Goal: Task Accomplishment & Management: Use online tool/utility

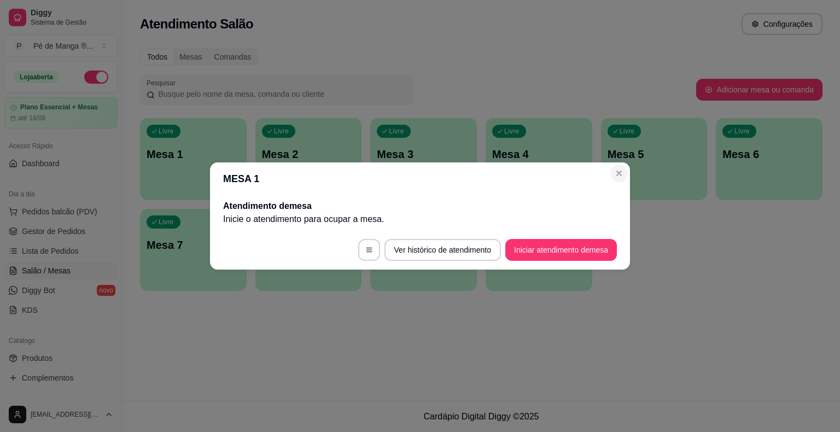
scroll to position [109, 0]
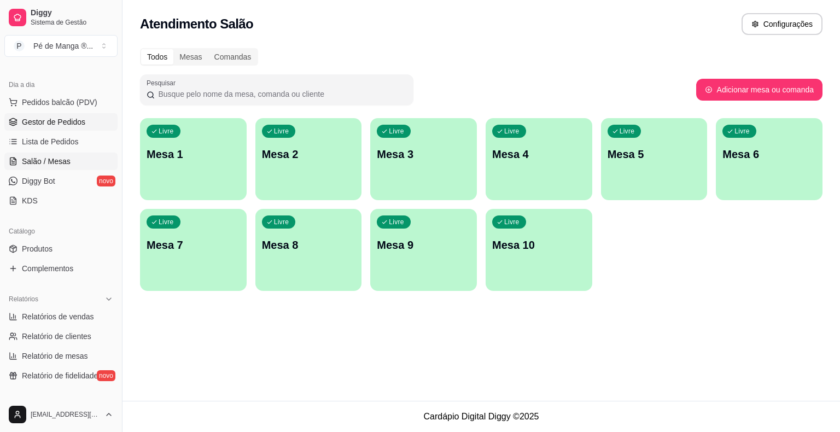
click at [70, 124] on span "Gestor de Pedidos" at bounding box center [53, 122] width 63 height 11
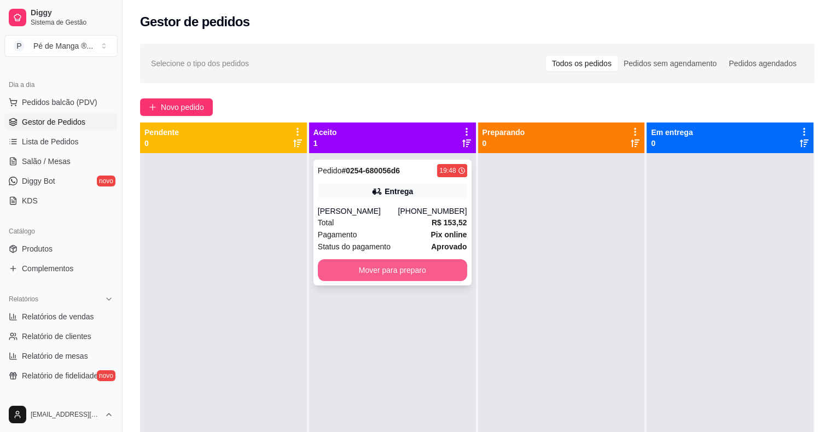
click at [367, 276] on button "Mover para preparo" at bounding box center [392, 270] width 149 height 22
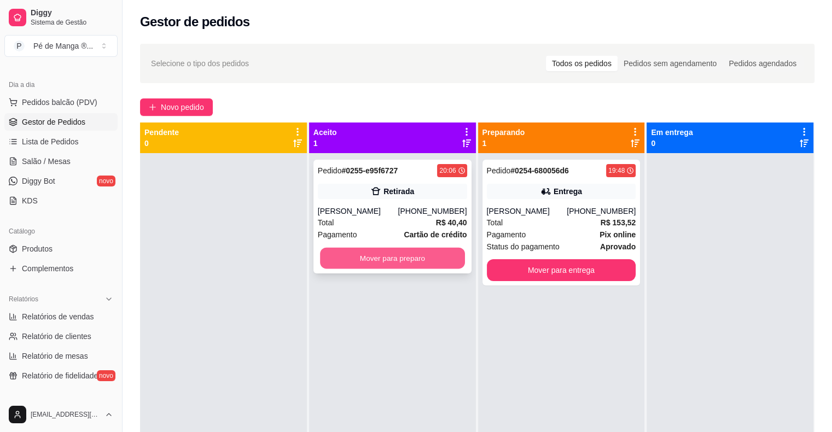
click at [422, 252] on button "Mover para preparo" at bounding box center [392, 258] width 145 height 21
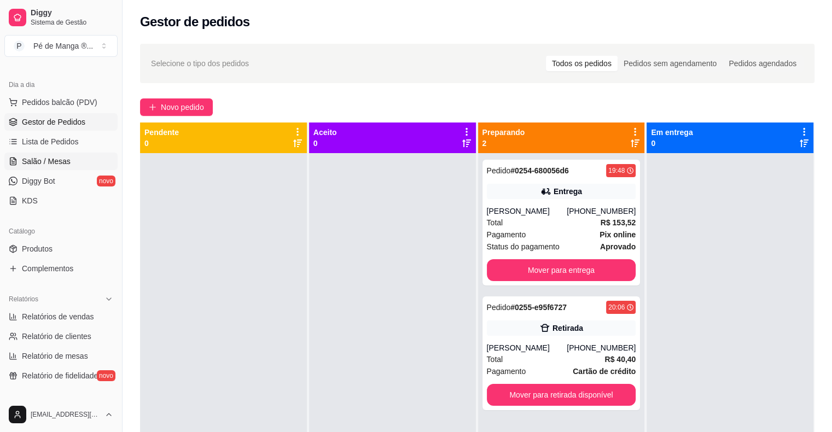
click at [42, 156] on span "Salão / Mesas" at bounding box center [46, 161] width 49 height 11
click at [41, 157] on span "Salão / Mesas" at bounding box center [46, 161] width 49 height 11
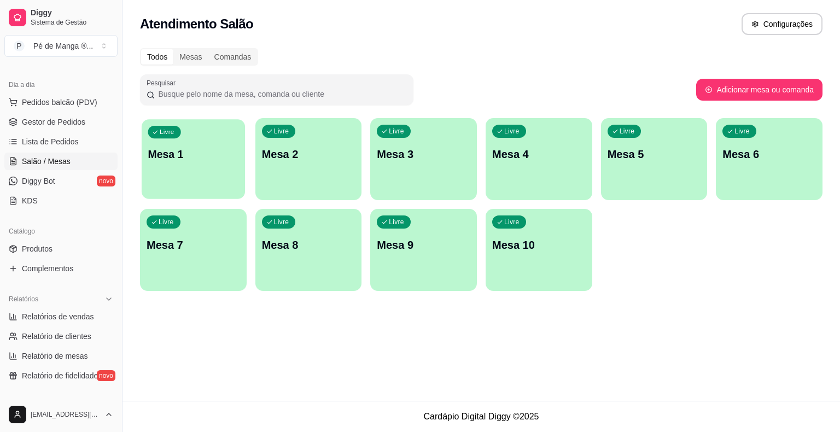
click at [226, 182] on div "Livre Mesa 1" at bounding box center [193, 152] width 103 height 67
click at [226, 182] on body "Diggy Sistema de Gestão P Pé de Manga ® ... Loja aberta Plano Essencial + Mesas…" at bounding box center [420, 216] width 840 height 432
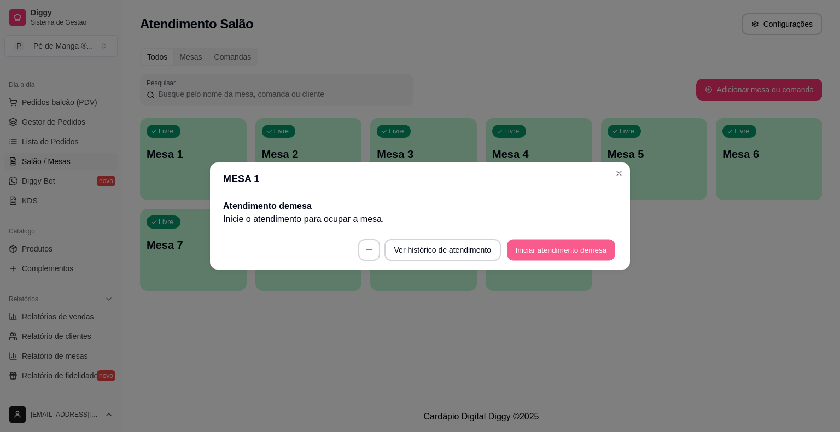
click at [570, 259] on button "Iniciar atendimento de mesa" at bounding box center [561, 250] width 108 height 21
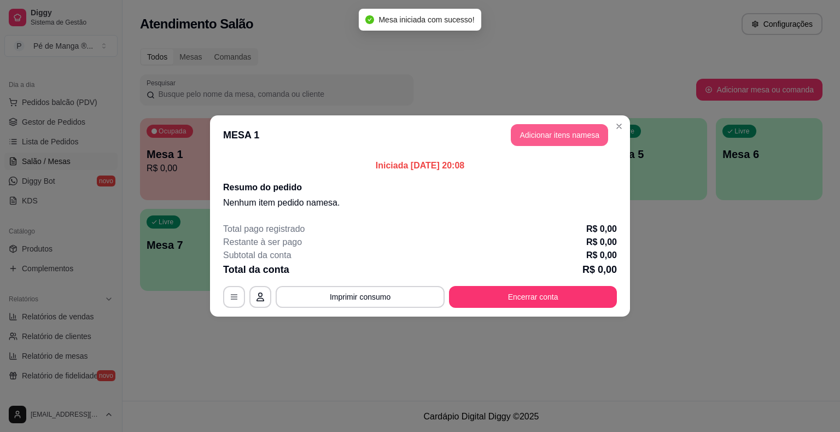
click at [552, 133] on button "Adicionar itens na mesa" at bounding box center [559, 135] width 97 height 22
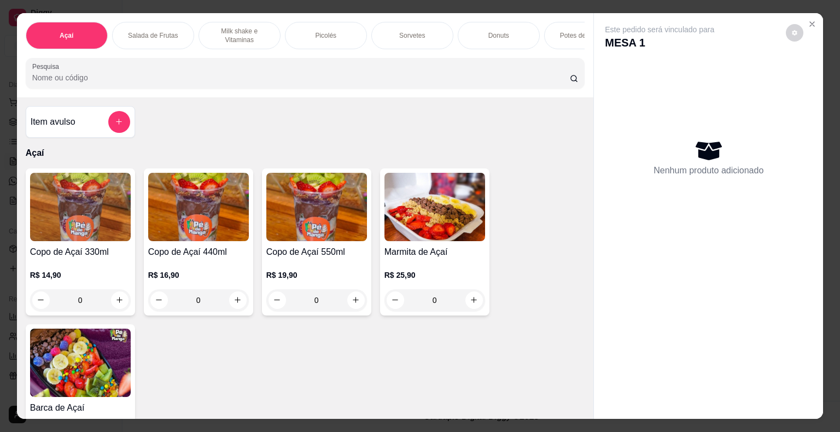
click at [356, 305] on div "0" at bounding box center [316, 300] width 101 height 22
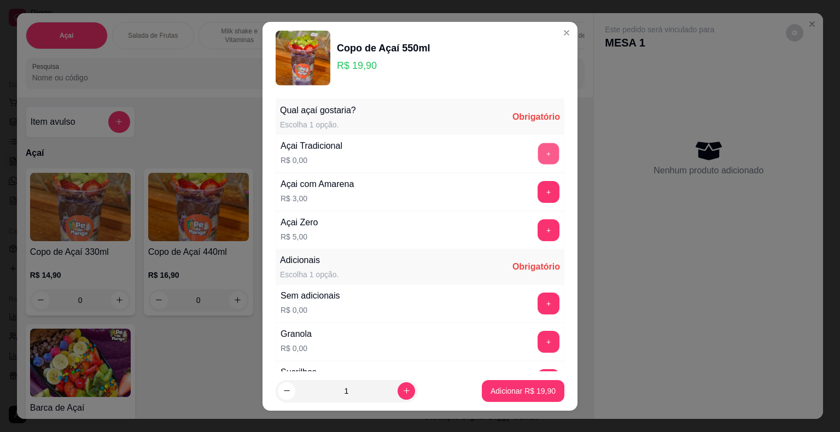
click at [538, 144] on button "+" at bounding box center [548, 153] width 21 height 21
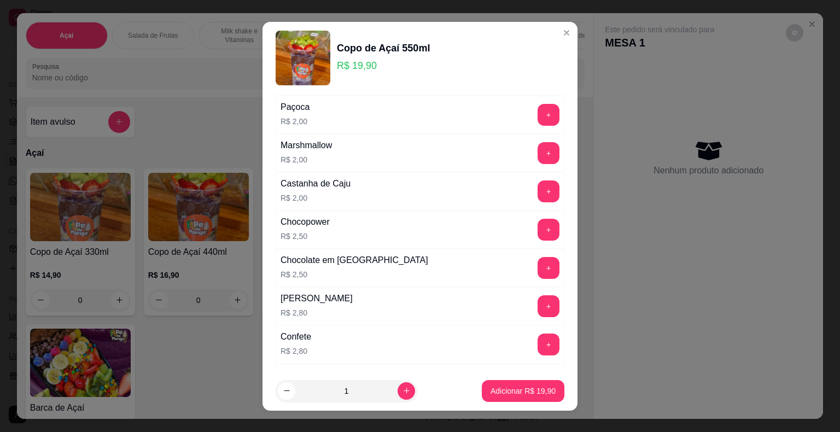
scroll to position [438, 0]
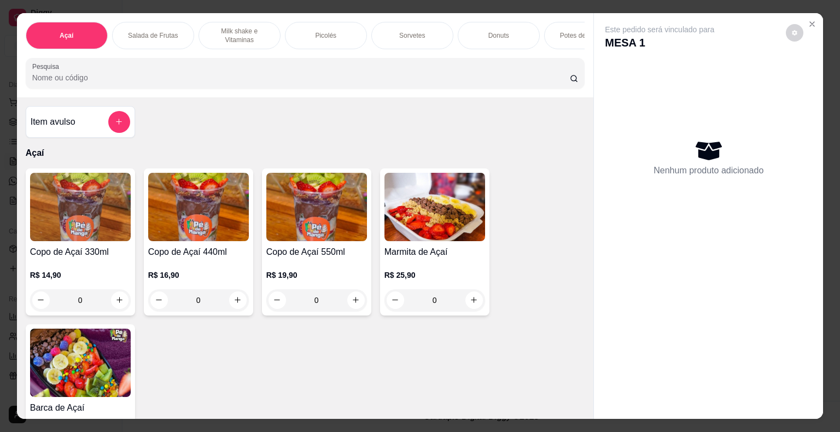
click at [117, 307] on div "0" at bounding box center [80, 300] width 101 height 22
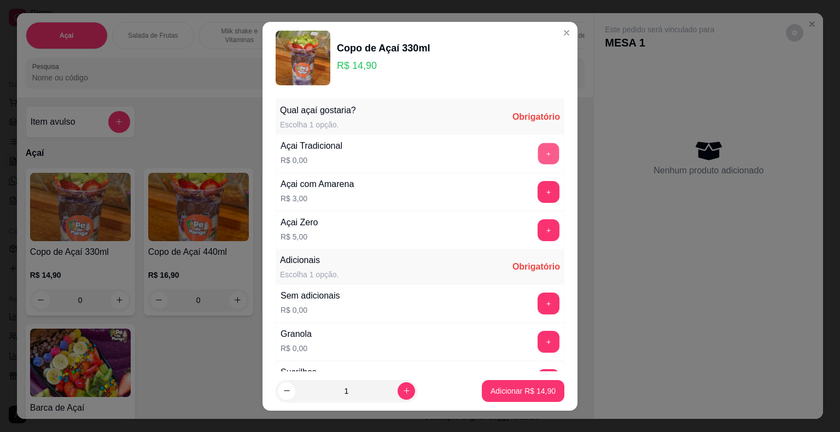
click at [538, 160] on button "+" at bounding box center [548, 153] width 21 height 21
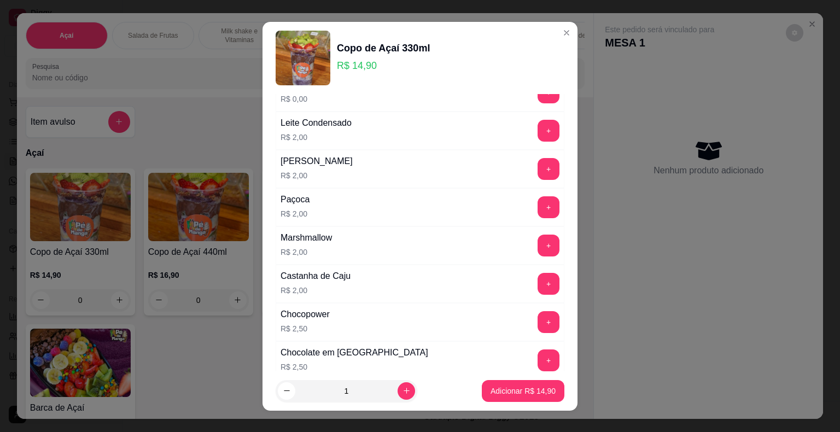
scroll to position [328, 0]
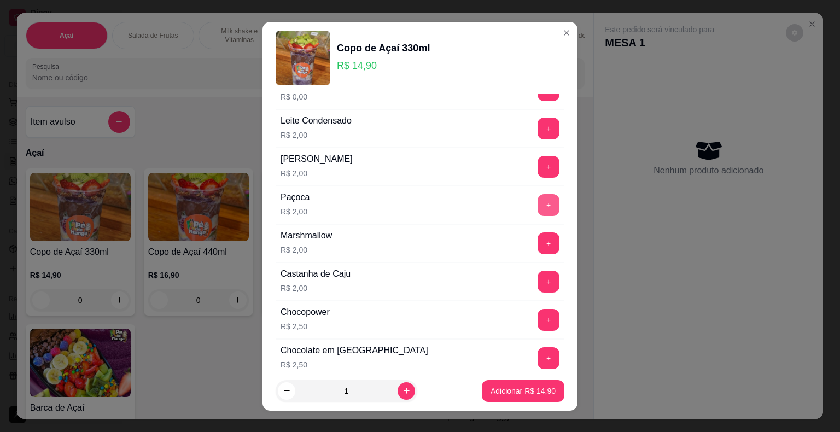
click at [538, 202] on button "+" at bounding box center [549, 205] width 22 height 22
click at [538, 244] on button "+" at bounding box center [548, 243] width 21 height 21
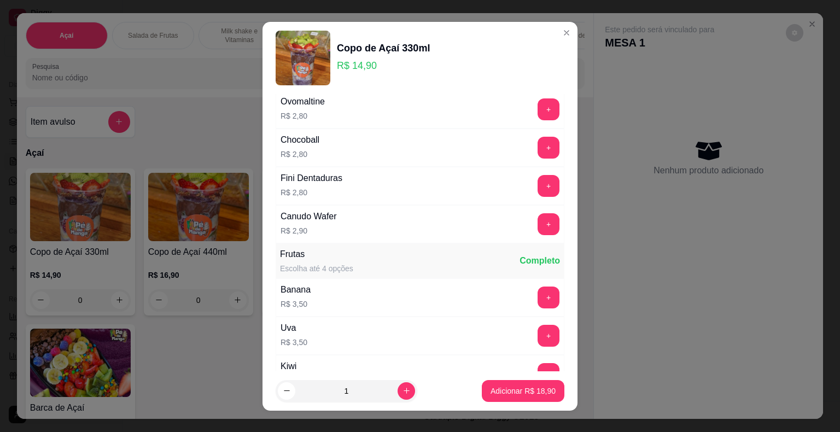
scroll to position [711, 0]
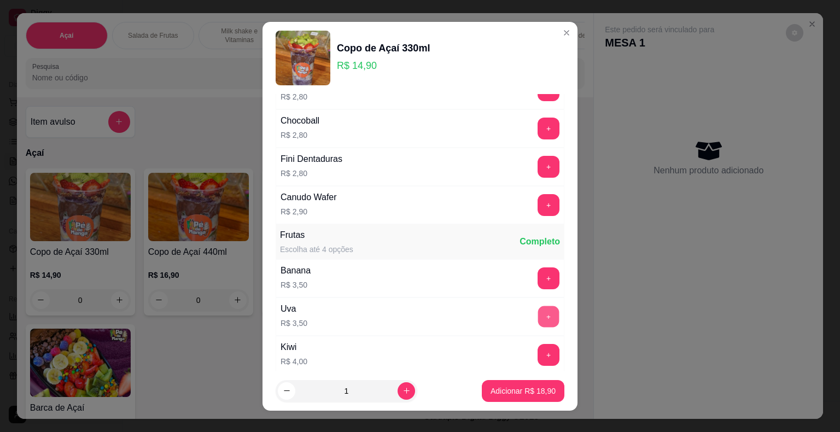
click at [538, 312] on button "+" at bounding box center [548, 316] width 21 height 21
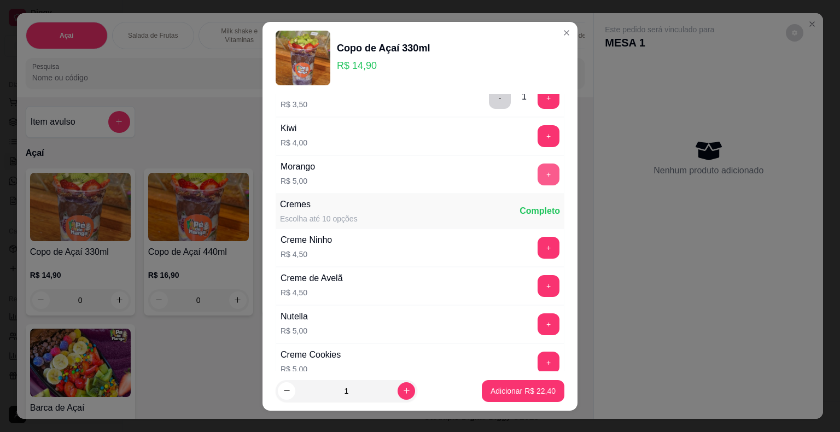
click at [538, 169] on button "+" at bounding box center [549, 175] width 22 height 22
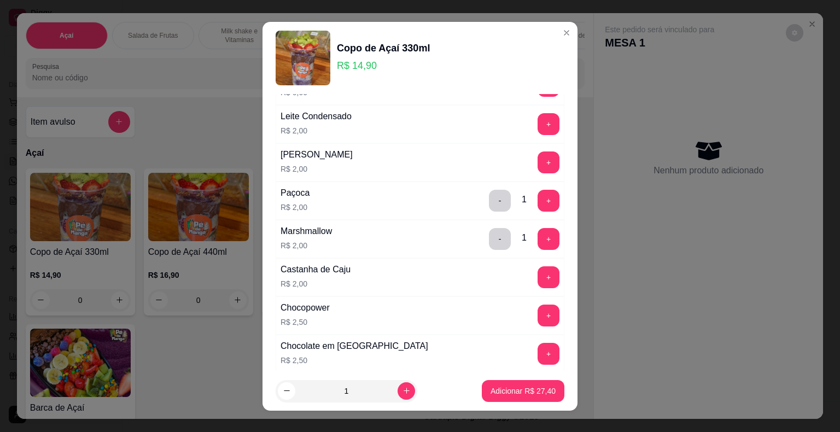
scroll to position [274, 0]
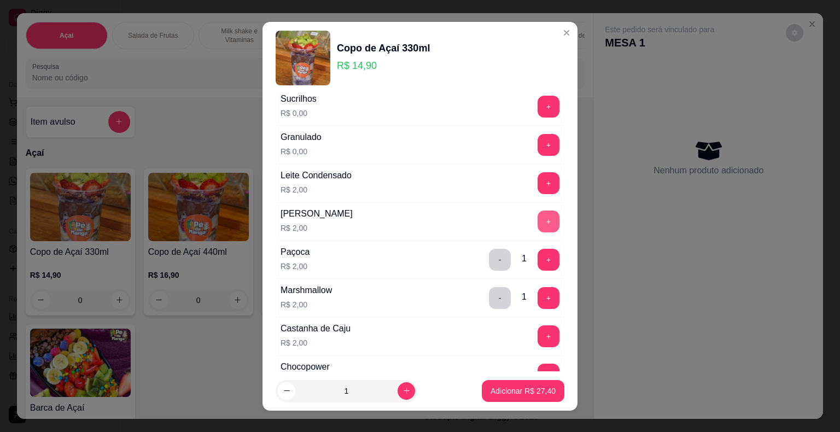
click at [538, 216] on button "+" at bounding box center [549, 222] width 22 height 22
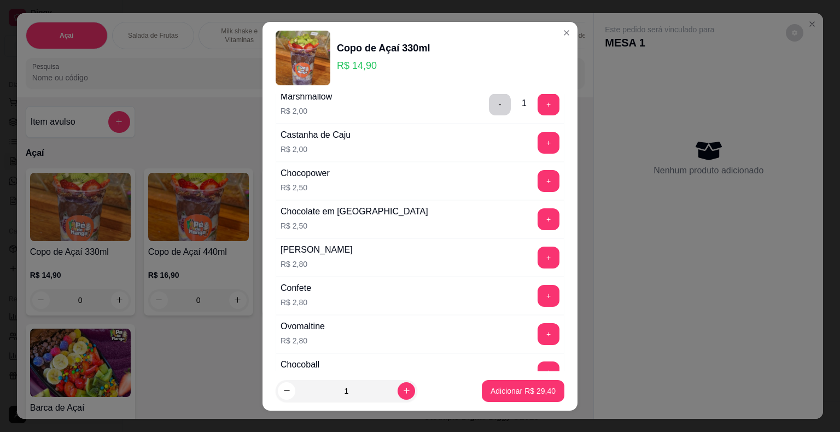
scroll to position [492, 0]
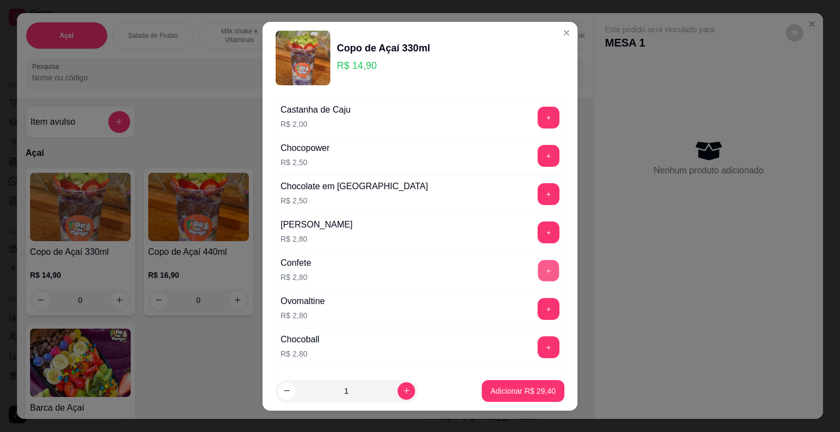
click at [538, 262] on button "+" at bounding box center [548, 270] width 21 height 21
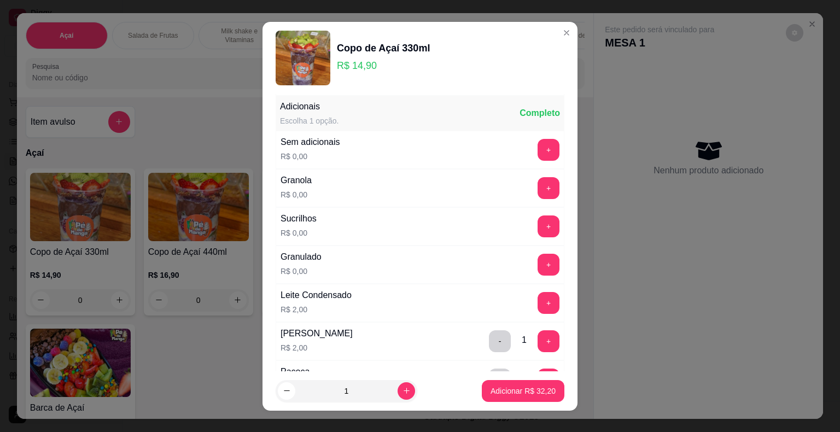
scroll to position [109, 0]
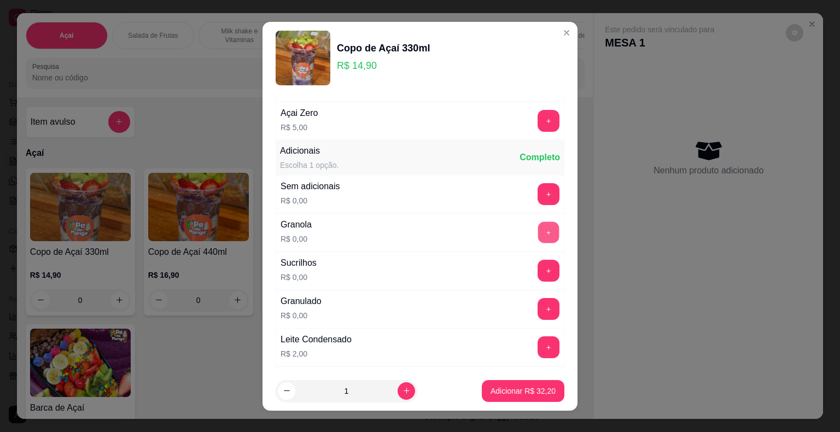
click at [538, 233] on button "+" at bounding box center [548, 232] width 21 height 21
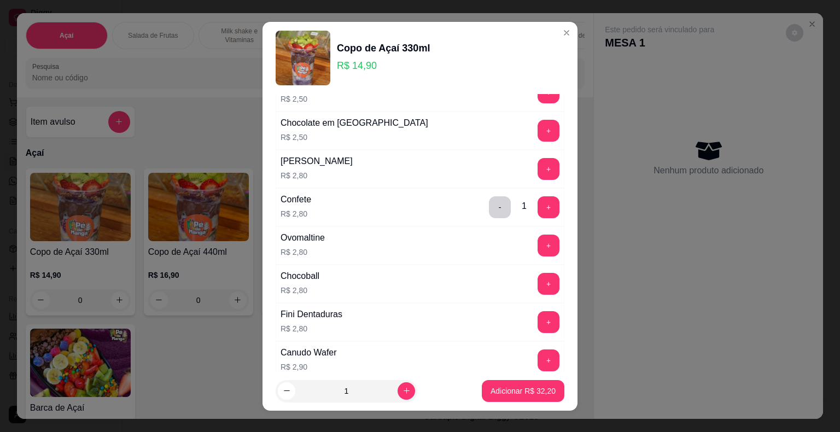
scroll to position [602, 0]
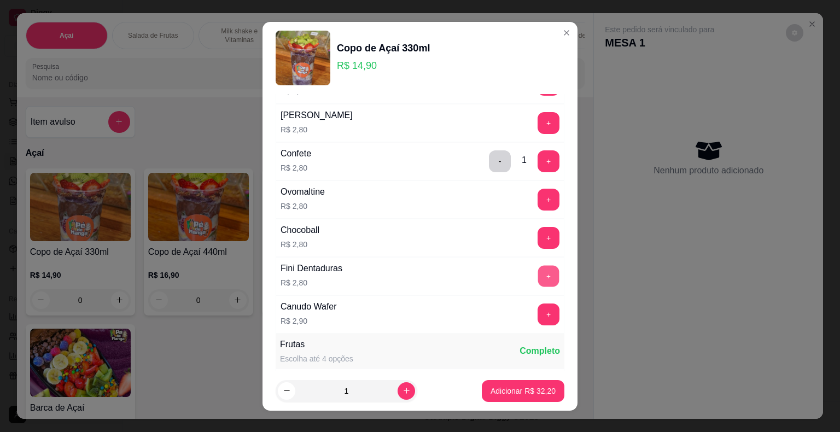
click at [538, 270] on button "+" at bounding box center [548, 275] width 21 height 21
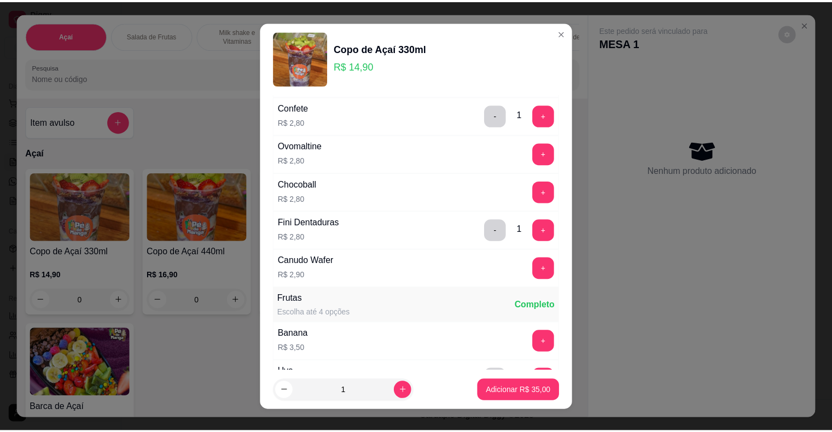
scroll to position [711, 0]
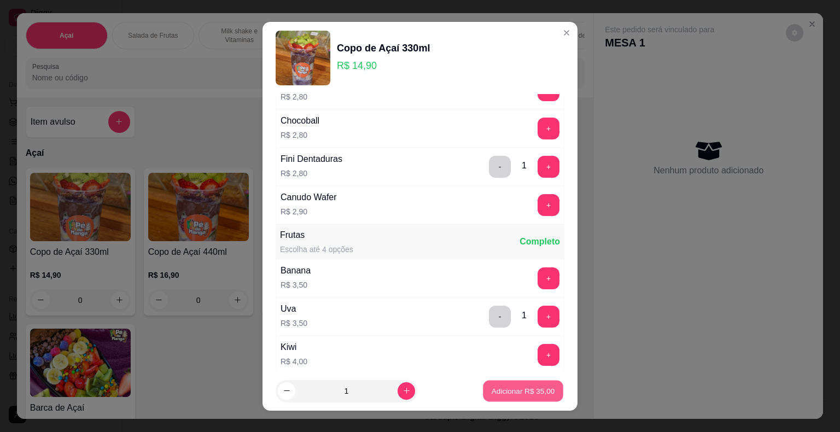
click at [508, 393] on p "Adicionar R$ 35,00" at bounding box center [523, 391] width 63 height 10
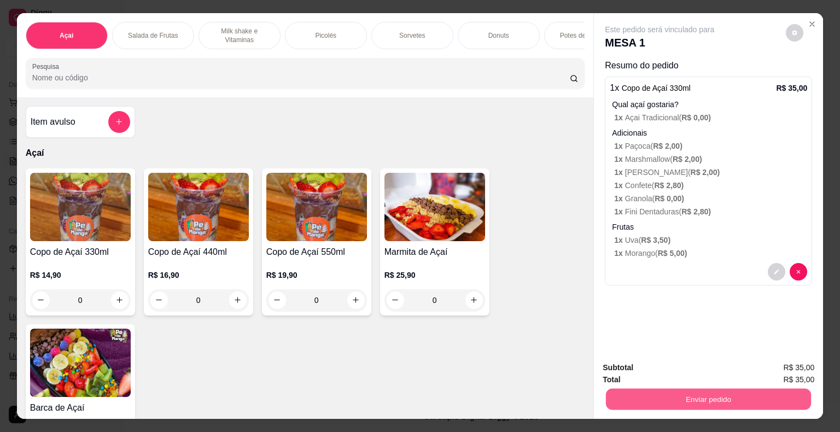
click at [640, 393] on button "Enviar pedido" at bounding box center [708, 399] width 205 height 21
click at [644, 369] on button "Não registrar e enviar pedido" at bounding box center [672, 368] width 111 height 20
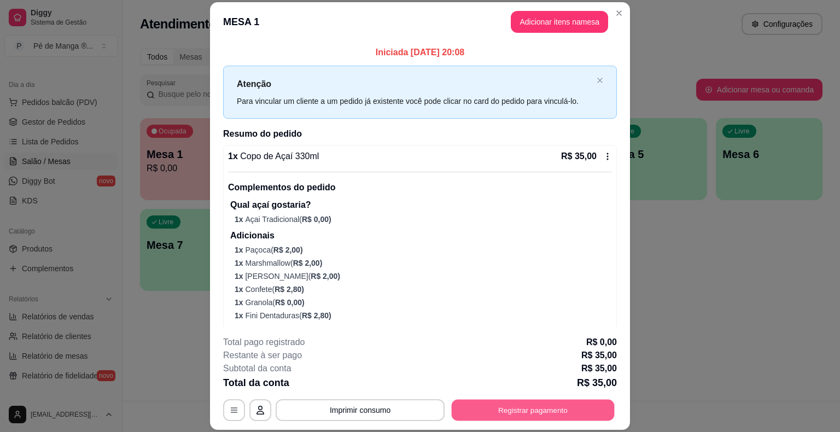
click at [554, 409] on button "Registrar pagamento" at bounding box center [533, 410] width 163 height 21
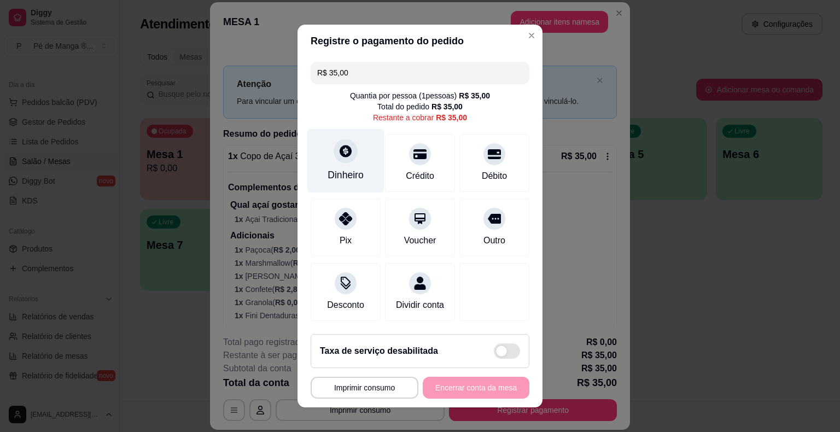
click at [321, 172] on div "Dinheiro" at bounding box center [345, 161] width 77 height 64
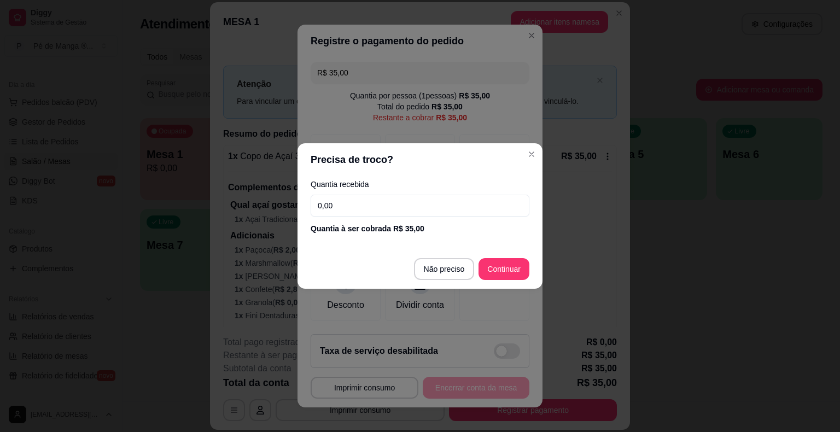
click at [426, 207] on input "0,00" at bounding box center [420, 206] width 219 height 22
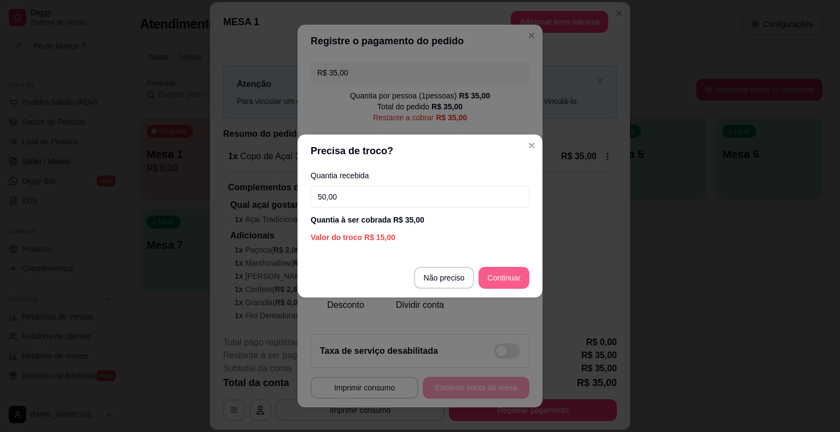
type input "50,00"
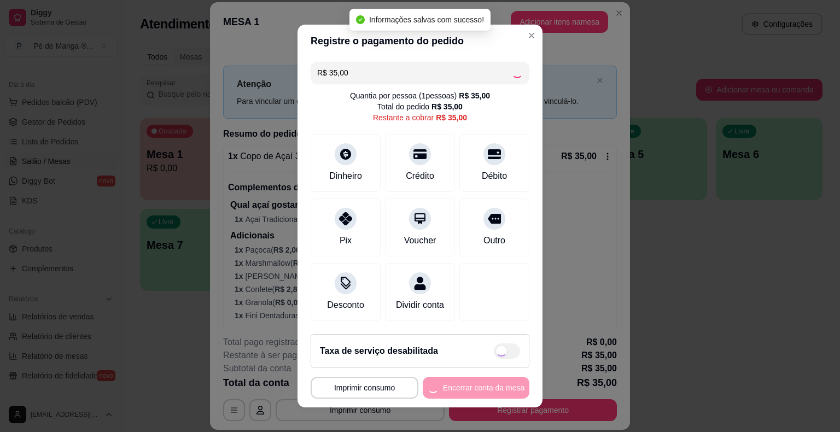
type input "R$ 0,00"
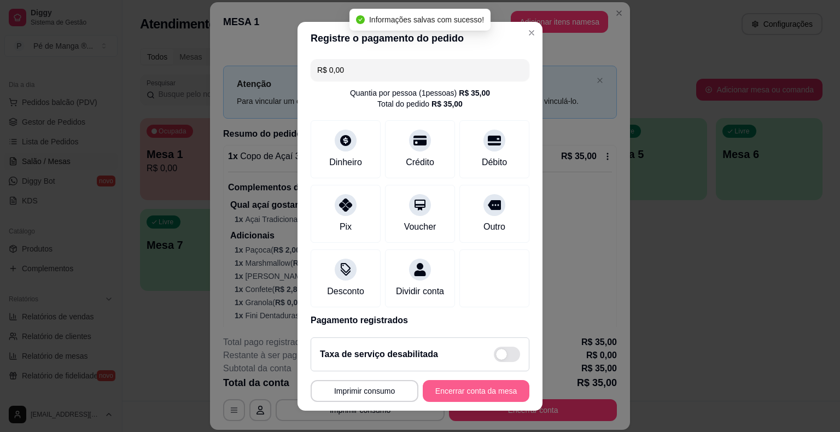
click at [488, 396] on button "Encerrar conta da mesa" at bounding box center [476, 391] width 107 height 22
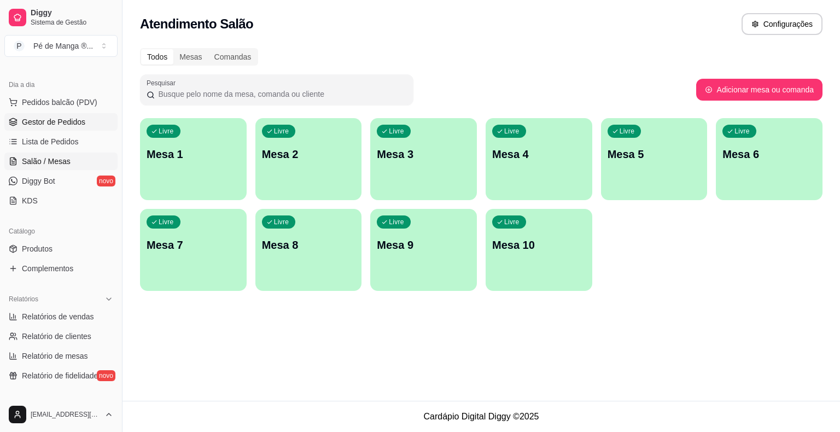
click at [39, 121] on span "Gestor de Pedidos" at bounding box center [53, 122] width 63 height 11
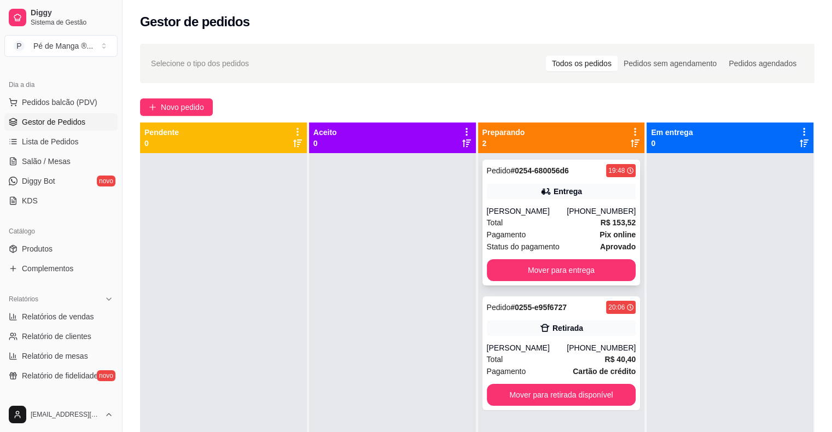
click at [560, 235] on div "Pagamento Pix online" at bounding box center [561, 235] width 149 height 12
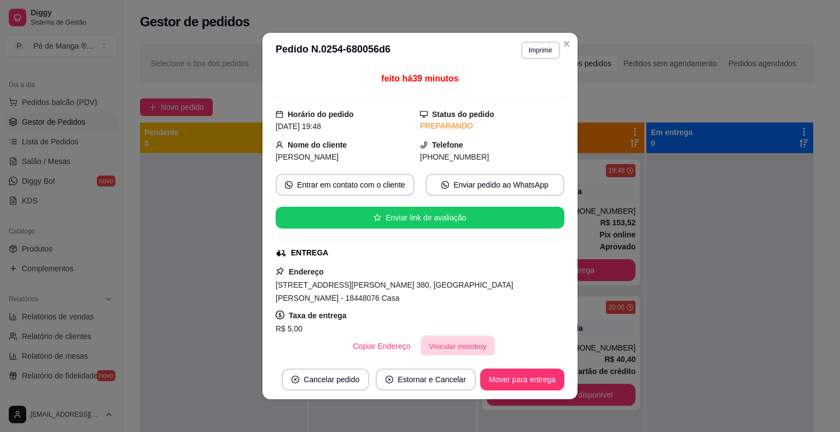
click at [445, 336] on button "Vincular motoboy" at bounding box center [458, 346] width 74 height 21
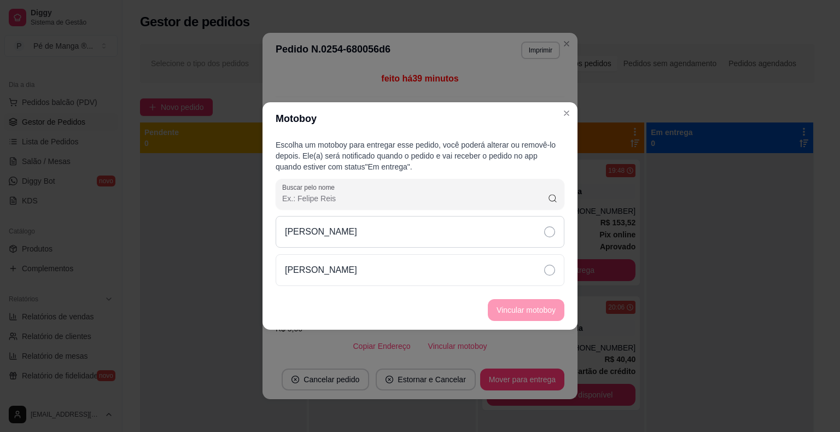
click at [539, 242] on div "[PERSON_NAME]" at bounding box center [420, 232] width 289 height 32
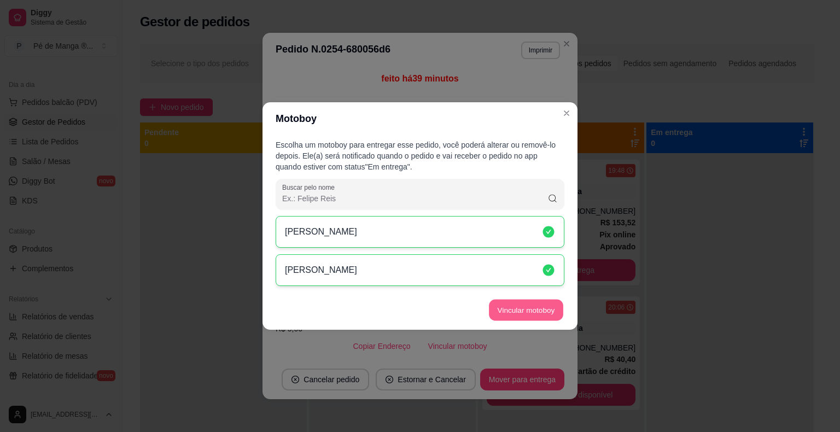
click at [543, 315] on button "Vincular motoboy" at bounding box center [526, 310] width 74 height 21
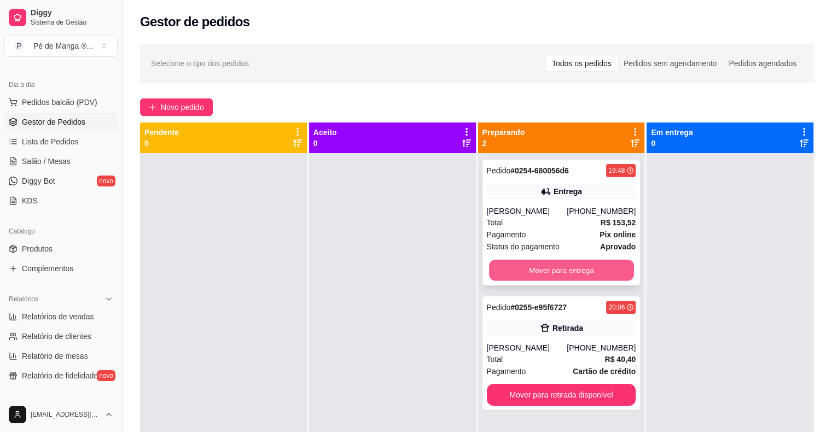
click at [568, 276] on button "Mover para entrega" at bounding box center [561, 270] width 145 height 21
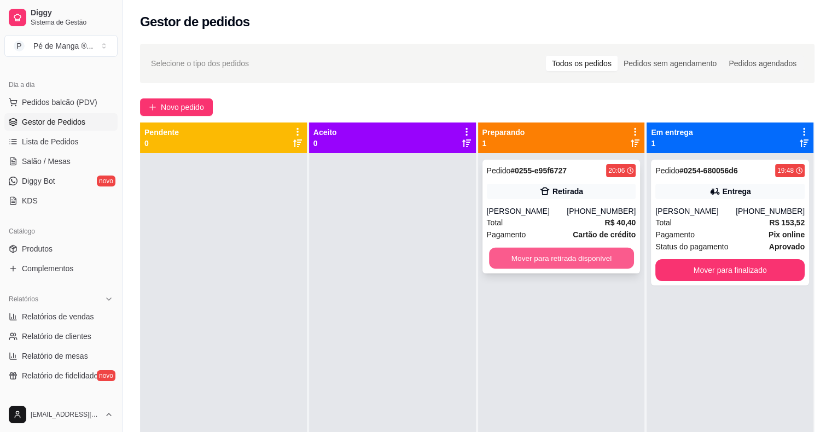
click at [539, 260] on button "Mover para retirada disponível" at bounding box center [561, 258] width 145 height 21
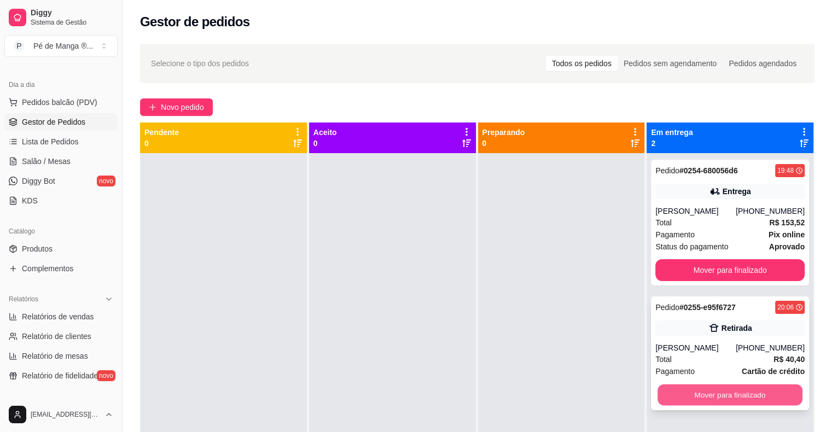
click at [675, 404] on button "Mover para finalizado" at bounding box center [730, 395] width 145 height 21
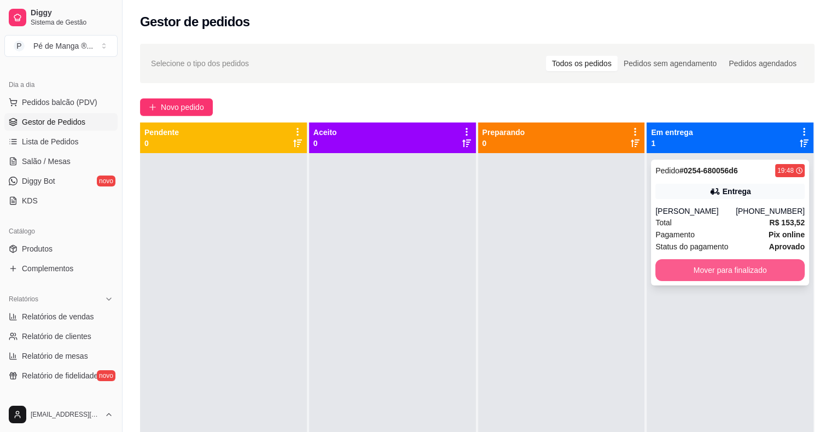
click at [690, 265] on button "Mover para finalizado" at bounding box center [729, 270] width 149 height 22
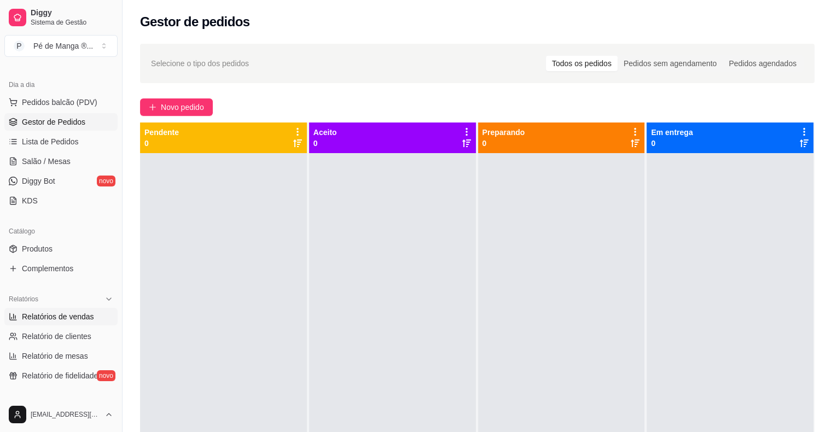
click at [57, 319] on span "Relatórios de vendas" at bounding box center [58, 316] width 72 height 11
select select "ALL"
select select "0"
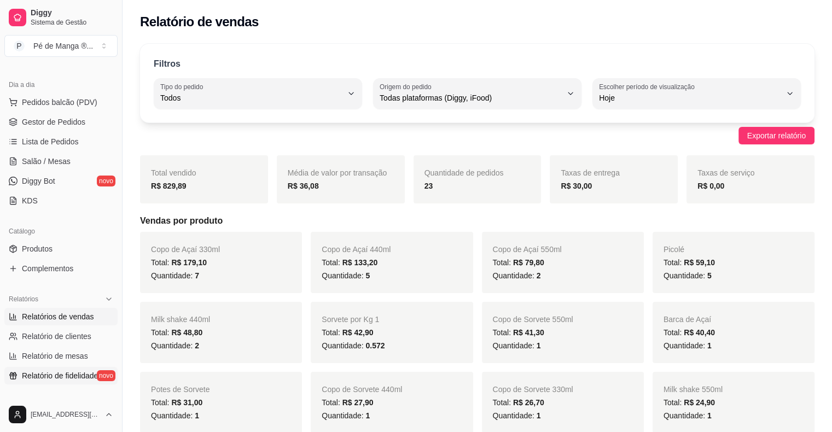
click at [91, 378] on span "Relatório de fidelidade" at bounding box center [60, 375] width 76 height 11
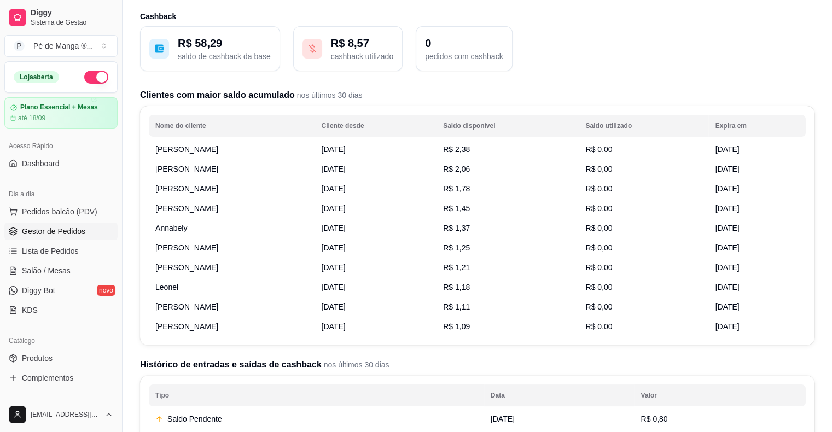
click at [83, 229] on link "Gestor de Pedidos" at bounding box center [60, 232] width 113 height 18
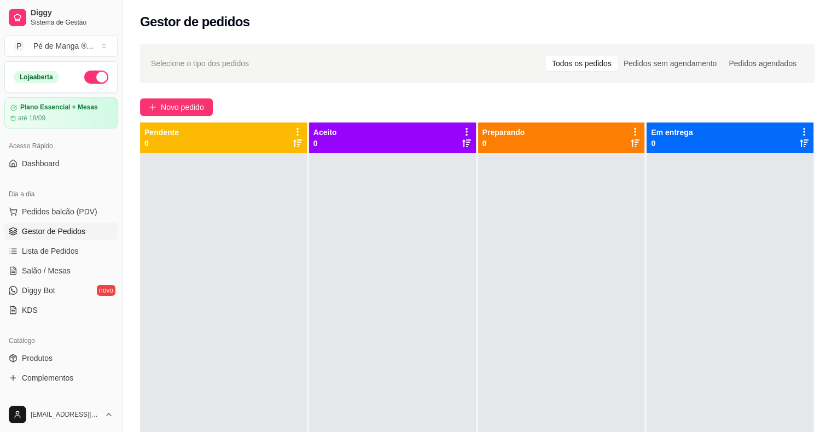
click at [56, 226] on span "Gestor de Pedidos" at bounding box center [53, 231] width 63 height 11
click at [60, 226] on span "Gestor de Pedidos" at bounding box center [53, 231] width 63 height 11
click at [92, 275] on link "Salão / Mesas" at bounding box center [60, 271] width 113 height 18
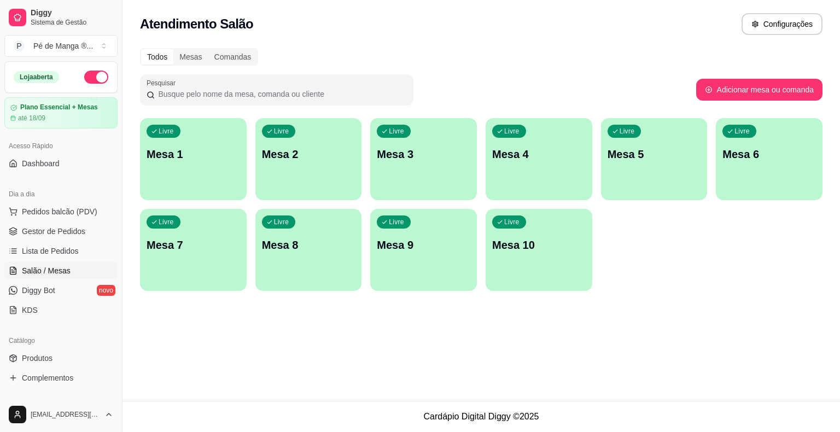
click at [217, 155] on p "Mesa 1" at bounding box center [194, 154] width 94 height 15
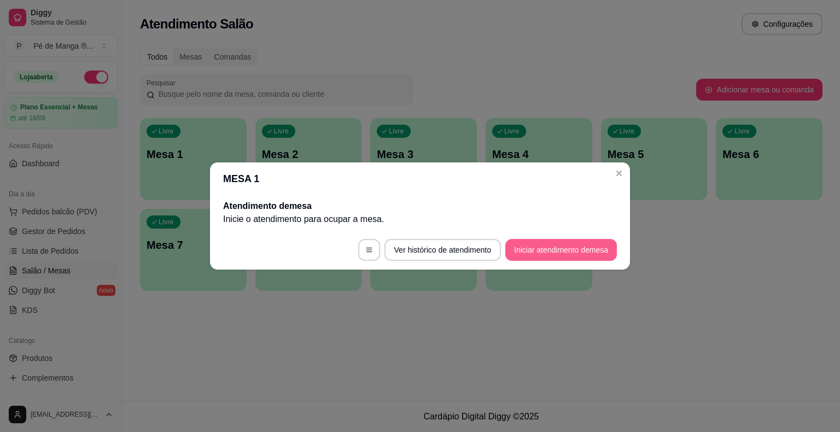
click at [552, 245] on button "Iniciar atendimento de mesa" at bounding box center [561, 250] width 112 height 22
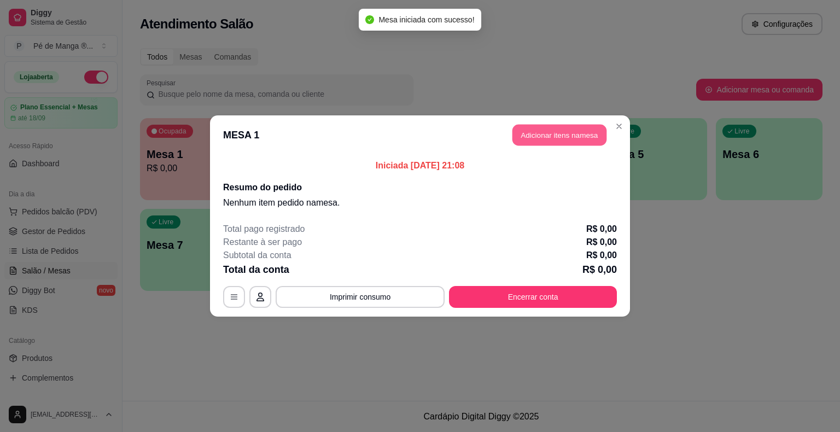
click at [560, 140] on button "Adicionar itens na mesa" at bounding box center [560, 135] width 94 height 21
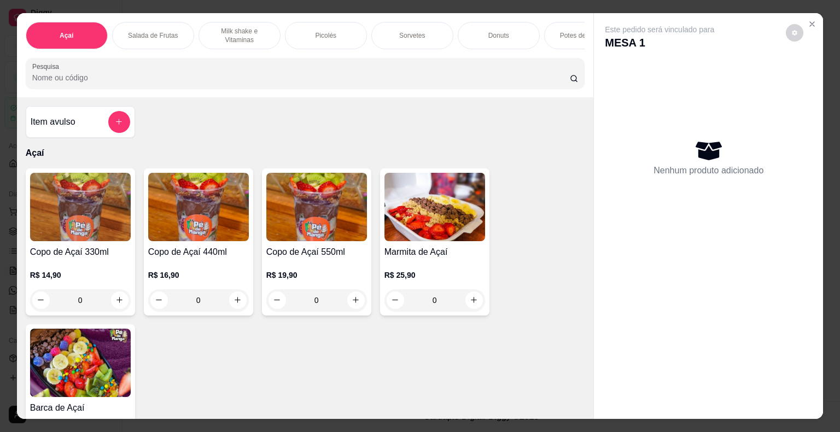
click at [411, 37] on div "Sorvetes" at bounding box center [412, 35] width 82 height 27
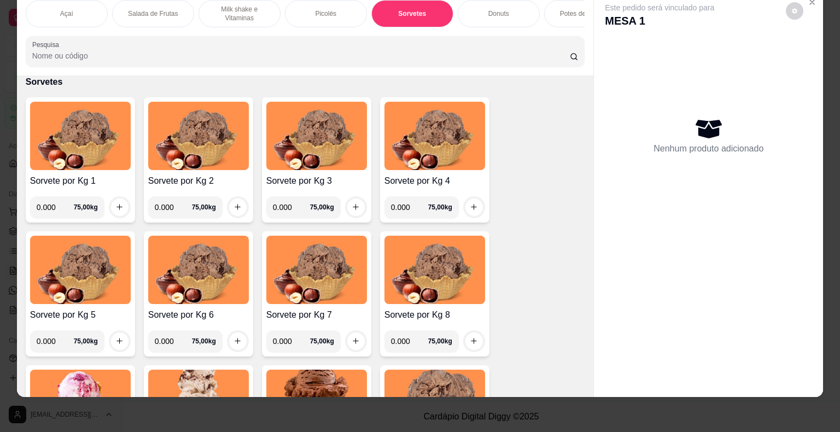
click at [563, 13] on div "Potes de Sorvete" at bounding box center [585, 13] width 82 height 27
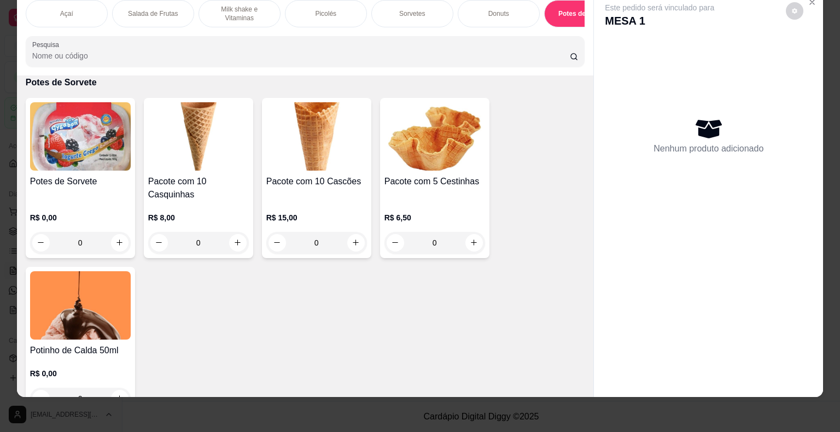
click at [107, 149] on img at bounding box center [80, 136] width 101 height 68
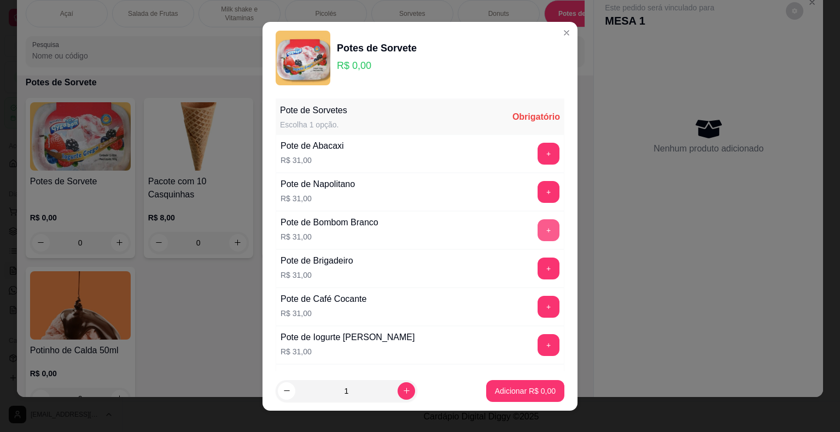
click at [538, 231] on button "+" at bounding box center [549, 230] width 22 height 22
click at [531, 394] on p "Adicionar R$ 31,00" at bounding box center [523, 391] width 65 height 11
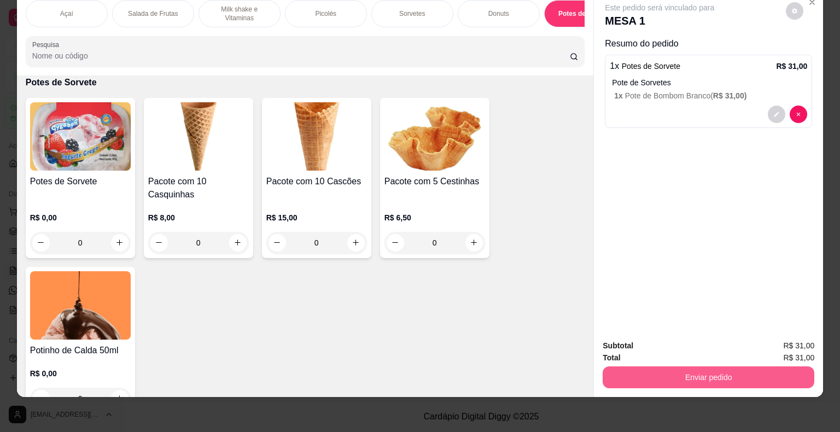
click at [643, 369] on button "Enviar pedido" at bounding box center [709, 378] width 212 height 22
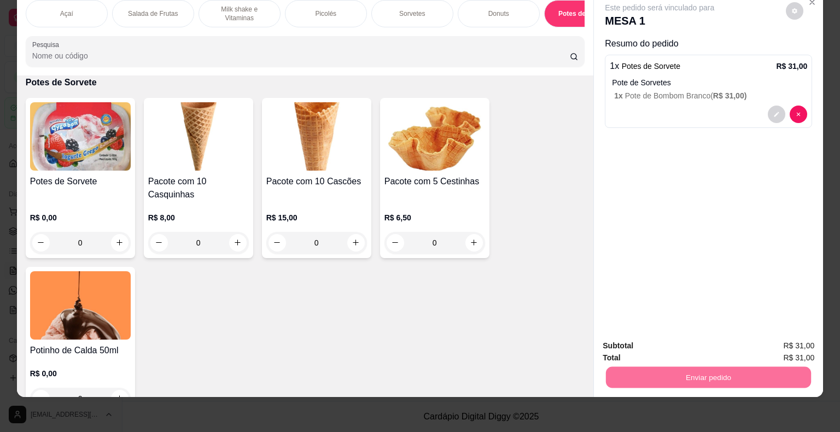
click at [698, 338] on button "Não registrar e enviar pedido" at bounding box center [672, 342] width 111 height 20
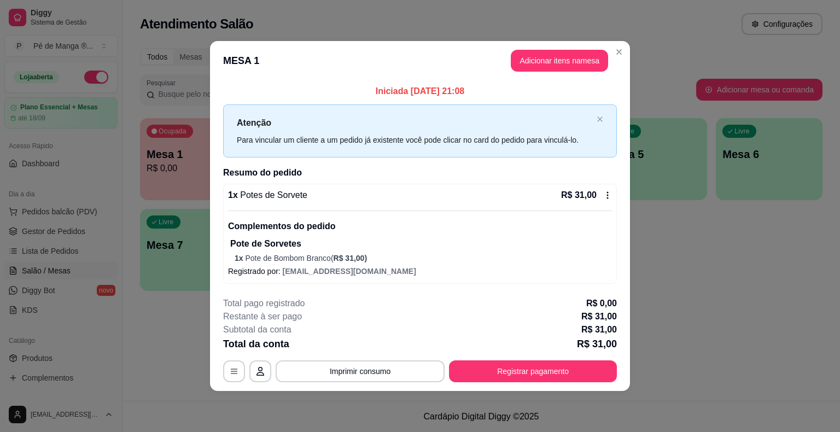
click at [493, 377] on button "Registrar pagamento" at bounding box center [533, 372] width 168 height 22
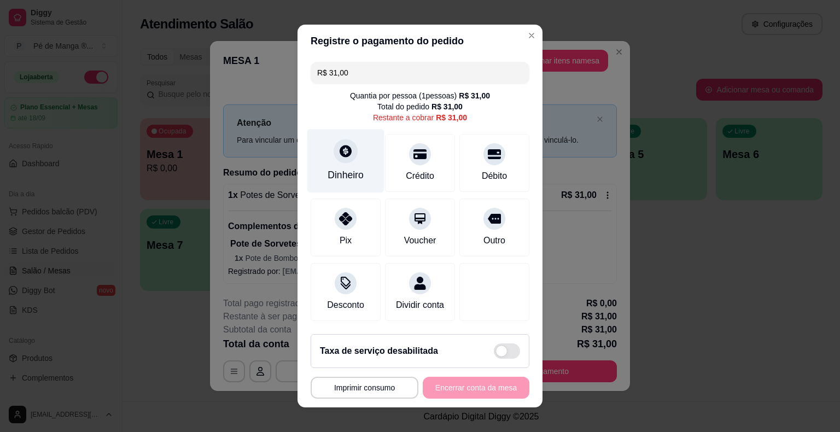
click at [345, 175] on div "Dinheiro" at bounding box center [346, 175] width 36 height 14
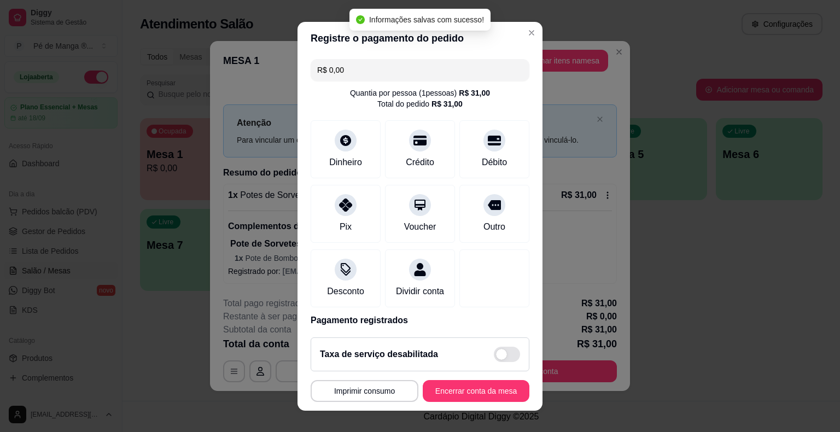
type input "R$ 0,00"
click at [492, 390] on button "Encerrar conta da mesa" at bounding box center [476, 391] width 107 height 22
